Goal: Transaction & Acquisition: Purchase product/service

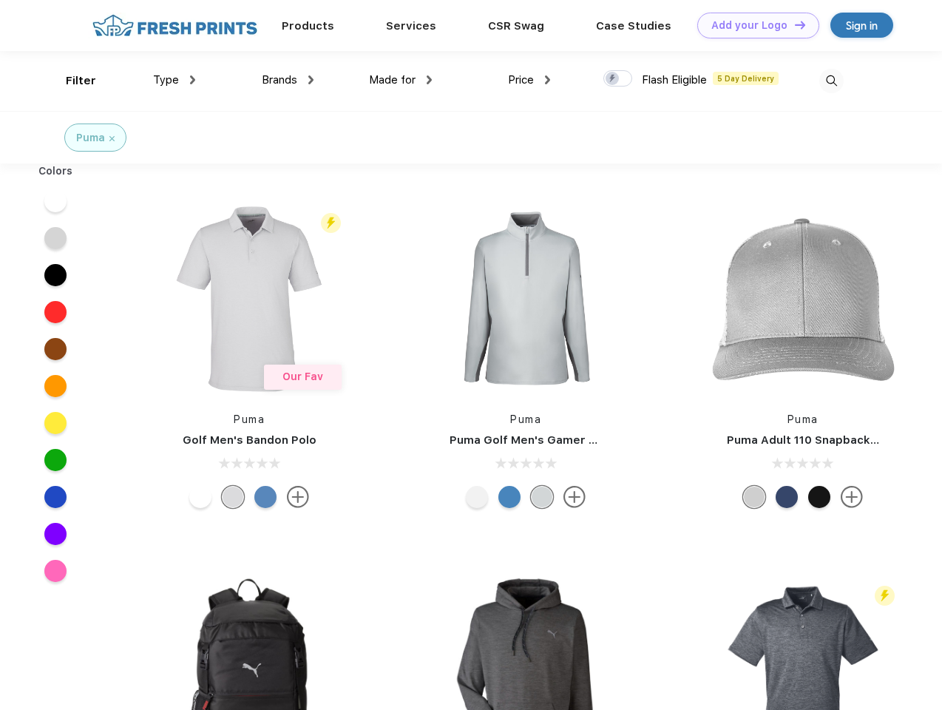
click at [753, 25] on link "Add your Logo Design Tool" at bounding box center [758, 26] width 122 height 26
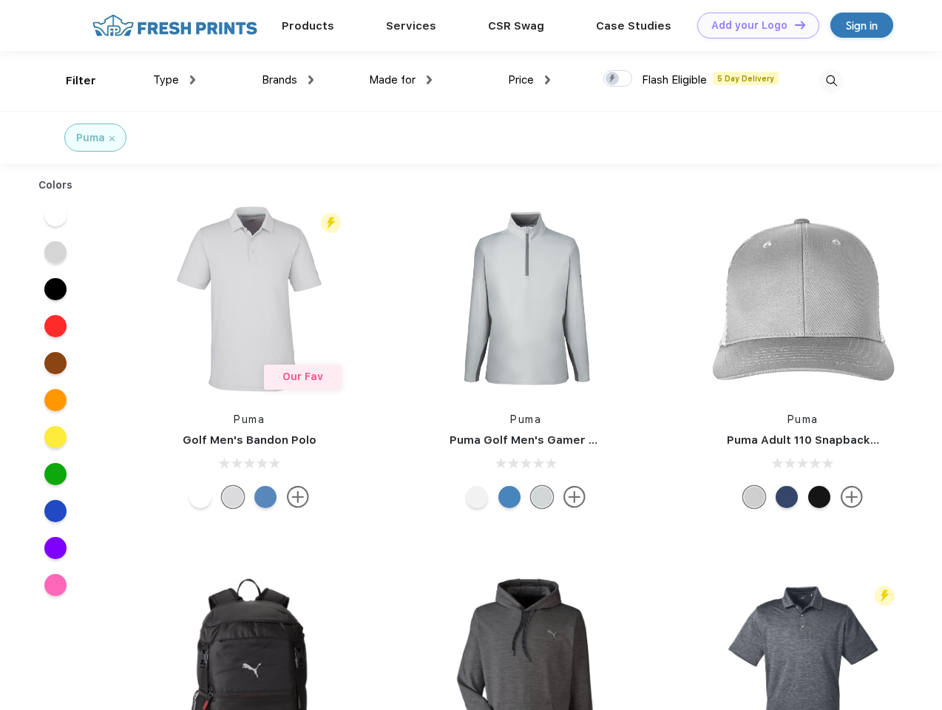
click at [0, 0] on div "Design Tool" at bounding box center [0, 0] width 0 height 0
click at [794, 24] on link "Add your Logo Design Tool" at bounding box center [758, 26] width 122 height 26
click at [71, 81] on div "Filter" at bounding box center [81, 80] width 30 height 17
click at [175, 80] on span "Type" at bounding box center [166, 79] width 26 height 13
click at [288, 80] on span "Brands" at bounding box center [280, 79] width 36 height 13
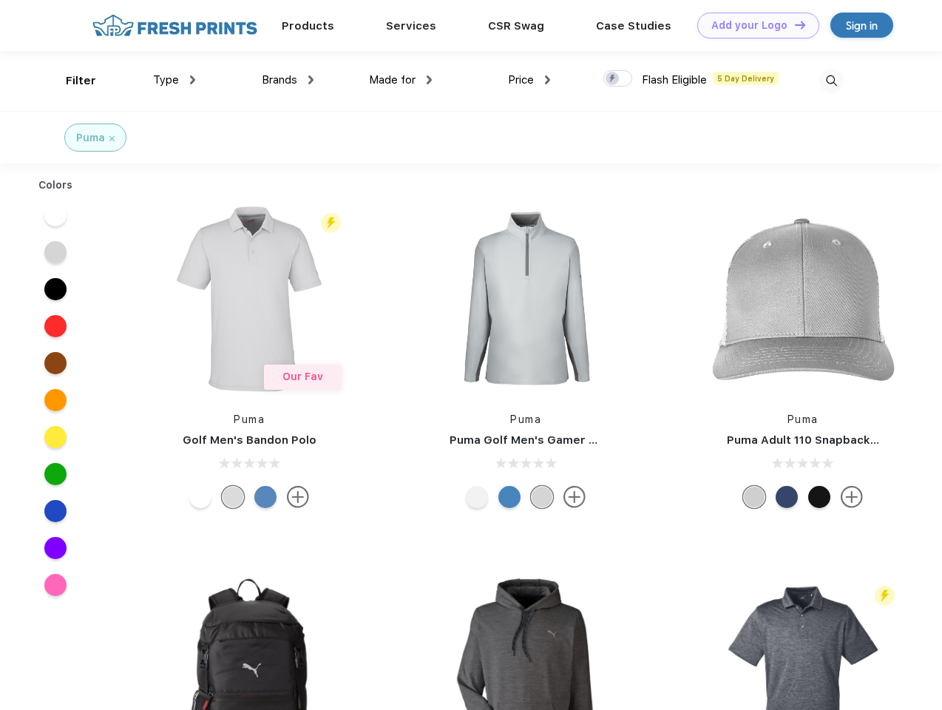
click at [401, 80] on span "Made for" at bounding box center [392, 79] width 47 height 13
click at [530, 80] on span "Price" at bounding box center [521, 79] width 26 height 13
click at [618, 79] on div at bounding box center [618, 78] width 29 height 16
click at [613, 79] on input "checkbox" at bounding box center [609, 75] width 10 height 10
click at [831, 81] on img at bounding box center [832, 81] width 24 height 24
